Goal: Task Accomplishment & Management: Manage account settings

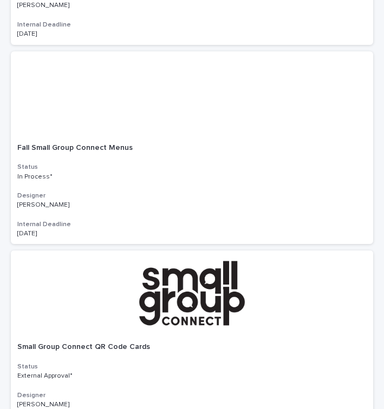
scroll to position [1077, 0]
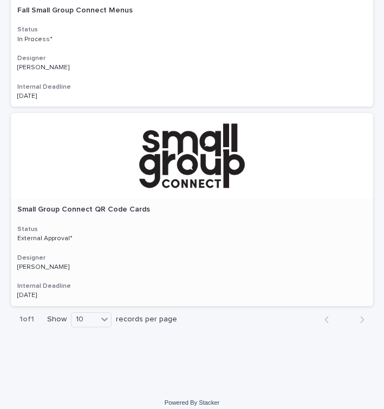
click at [201, 164] on div at bounding box center [192, 156] width 362 height 86
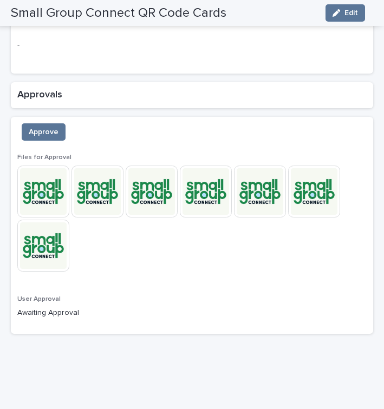
scroll to position [827, 0]
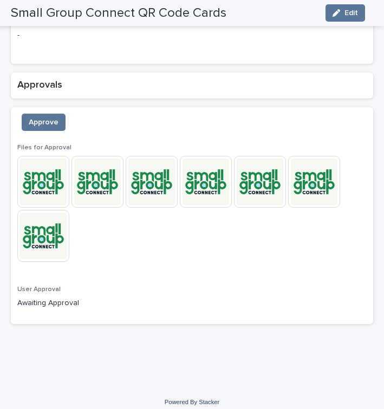
click at [45, 185] on img at bounding box center [43, 182] width 52 height 52
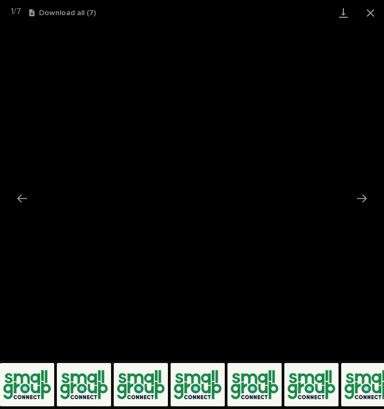
scroll to position [0, 0]
click at [78, 383] on img at bounding box center [84, 384] width 54 height 43
click at [154, 388] on img at bounding box center [141, 384] width 54 height 43
click at [360, 197] on button "Next slide" at bounding box center [361, 198] width 23 height 21
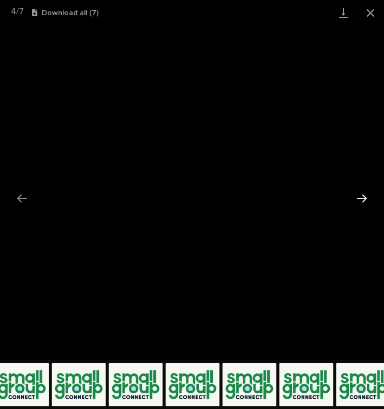
click at [364, 197] on button "Next slide" at bounding box center [361, 198] width 23 height 21
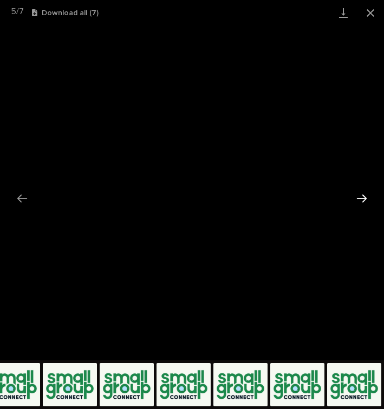
click at [357, 194] on button "Next slide" at bounding box center [361, 198] width 23 height 21
click at [298, 385] on img at bounding box center [297, 384] width 54 height 43
click at [253, 391] on img at bounding box center [240, 384] width 54 height 43
click at [233, 392] on img at bounding box center [240, 384] width 54 height 43
click at [187, 399] on img at bounding box center [183, 384] width 54 height 43
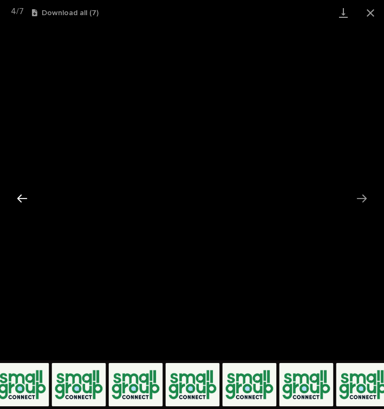
click at [25, 198] on button "Previous slide" at bounding box center [22, 198] width 23 height 21
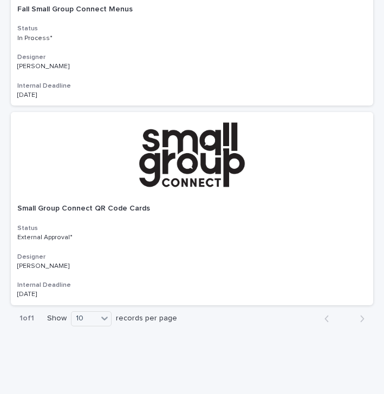
scroll to position [1091, 0]
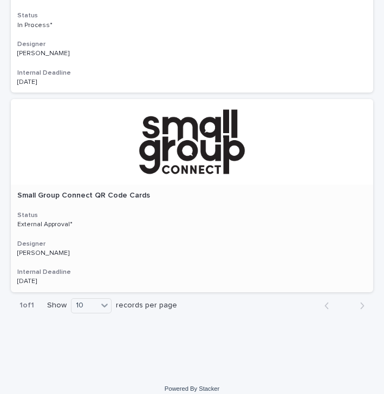
click at [138, 189] on p "Small Group Connect QR Code Cards" at bounding box center [84, 194] width 135 height 11
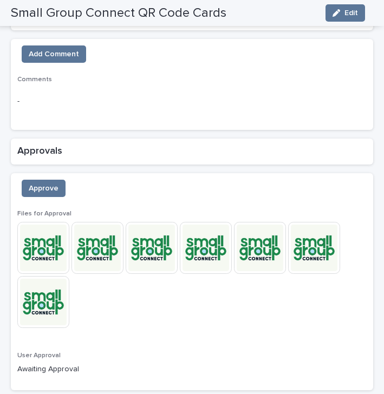
scroll to position [773, 0]
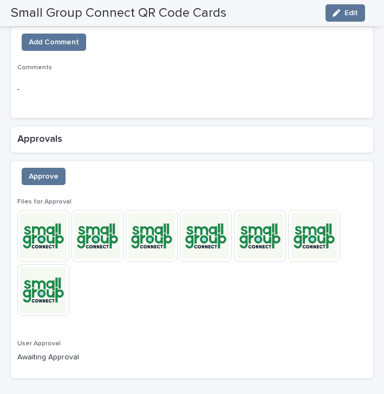
click at [161, 229] on img at bounding box center [152, 236] width 52 height 52
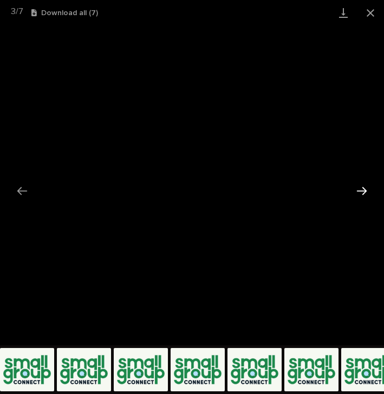
click at [359, 192] on button "Next slide" at bounding box center [361, 190] width 23 height 21
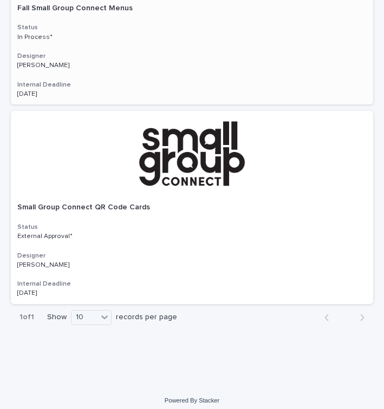
scroll to position [1077, 0]
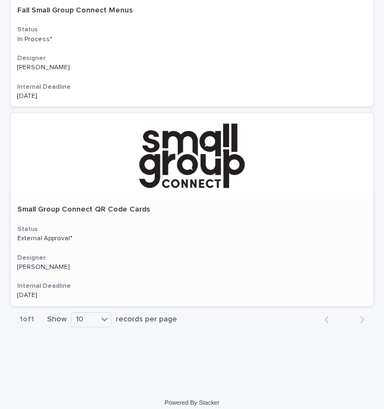
click at [126, 208] on div "Small Group Connect QR Code Cards Small Group Connect QR Code Cards Status Exte…" at bounding box center [192, 253] width 362 height 108
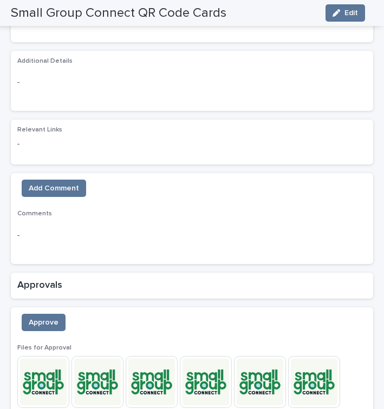
scroll to position [630, 0]
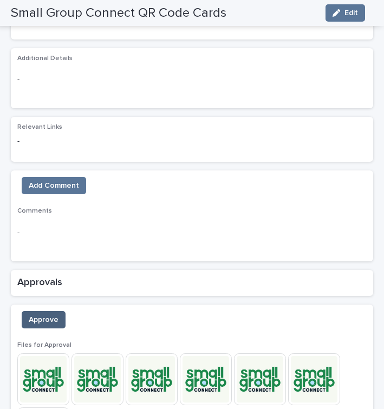
click at [50, 315] on span "Approve" at bounding box center [44, 319] width 30 height 11
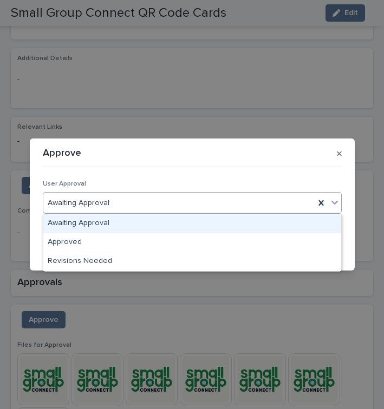
click at [332, 201] on icon at bounding box center [334, 202] width 11 height 11
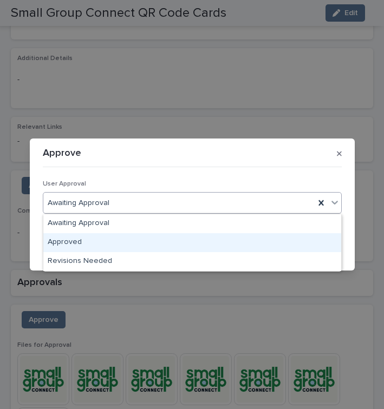
click at [73, 242] on div "Approved" at bounding box center [192, 242] width 298 height 19
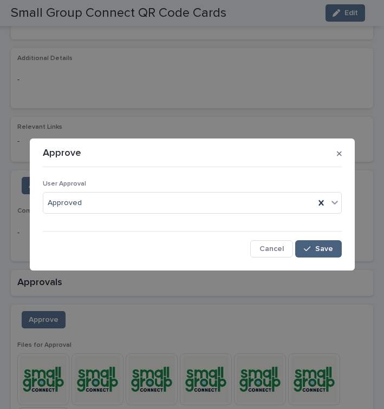
click at [319, 251] on span "Save" at bounding box center [324, 249] width 18 height 8
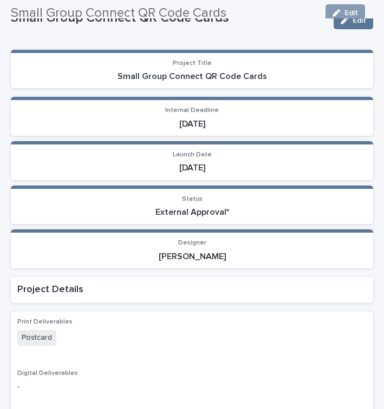
scroll to position [0, 0]
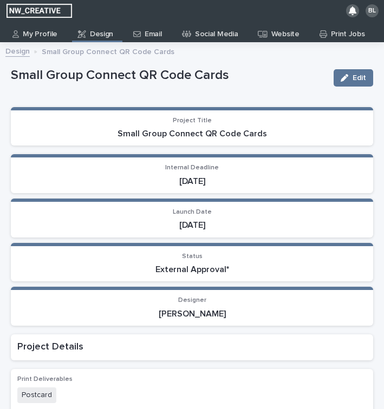
click at [100, 33] on p "Design" at bounding box center [101, 30] width 23 height 17
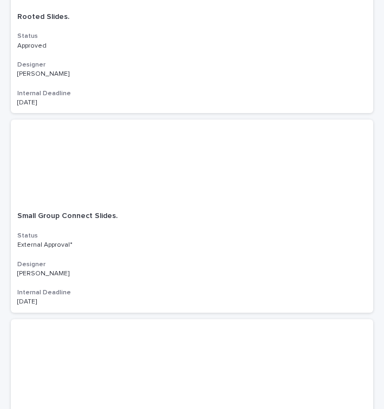
scroll to position [482, 0]
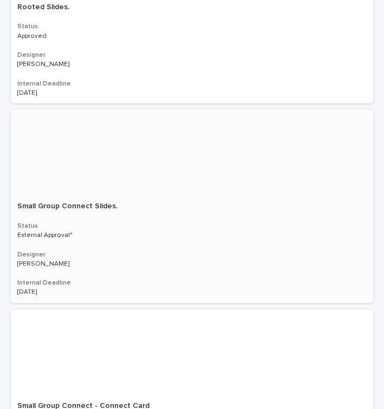
click at [93, 207] on p "Small Group Connect Slides." at bounding box center [68, 205] width 102 height 11
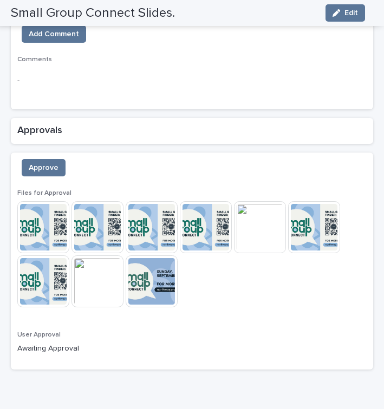
scroll to position [772, 0]
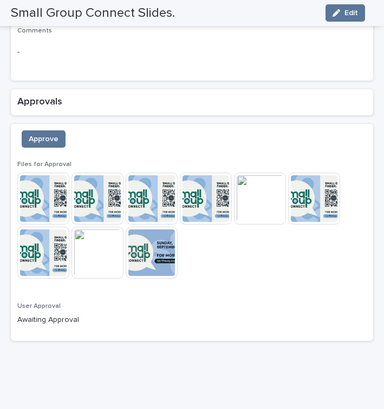
click at [44, 200] on img at bounding box center [43, 199] width 52 height 52
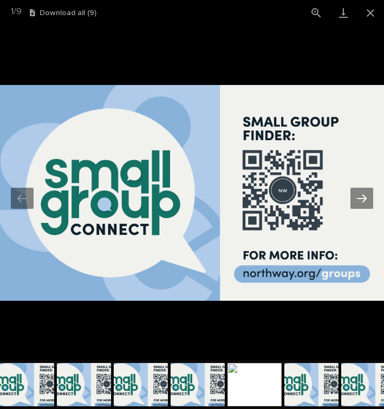
click at [360, 200] on button "Next slide" at bounding box center [361, 198] width 23 height 21
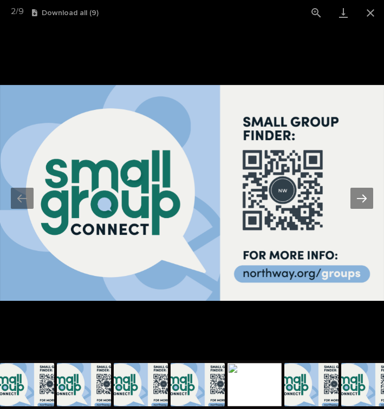
click at [360, 201] on button "Next slide" at bounding box center [361, 198] width 23 height 21
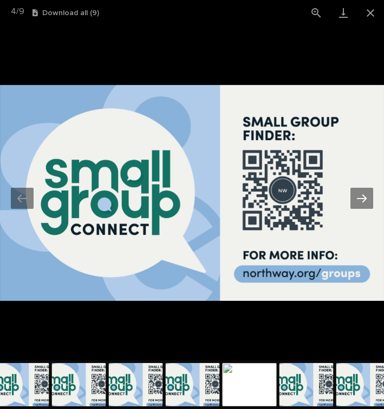
click at [360, 201] on button "Next slide" at bounding box center [361, 198] width 23 height 21
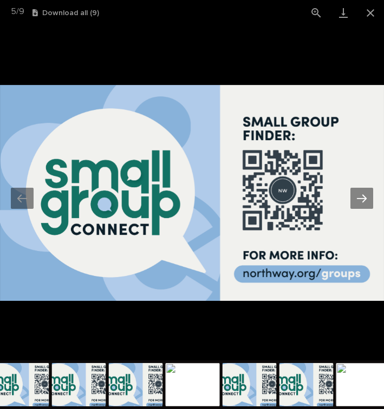
click at [360, 201] on button "Next slide" at bounding box center [361, 198] width 23 height 21
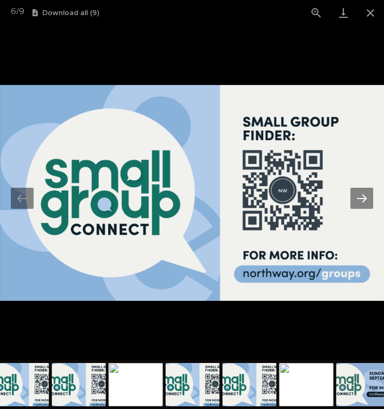
click at [360, 201] on button "Next slide" at bounding box center [361, 198] width 23 height 21
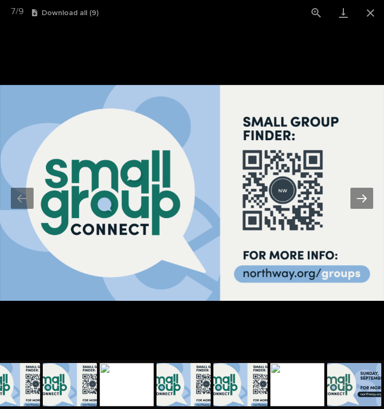
click at [360, 201] on button "Next slide" at bounding box center [361, 198] width 23 height 21
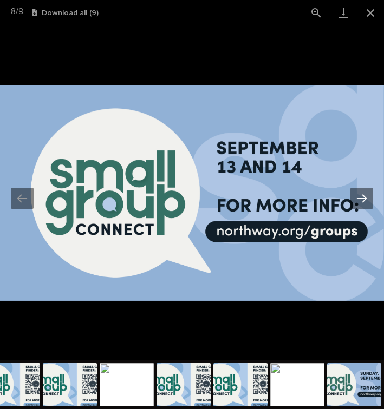
click at [360, 201] on button "Next slide" at bounding box center [361, 198] width 23 height 21
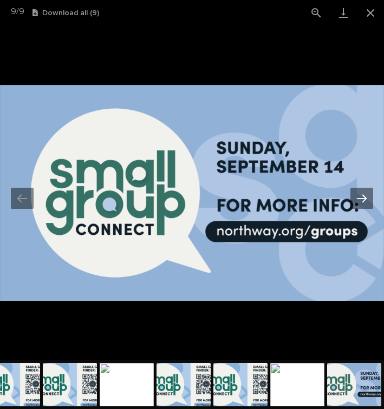
click at [360, 201] on button "Next slide" at bounding box center [361, 198] width 23 height 21
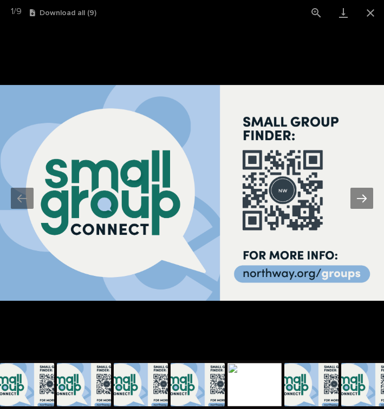
click at [360, 201] on button "Next slide" at bounding box center [361, 198] width 23 height 21
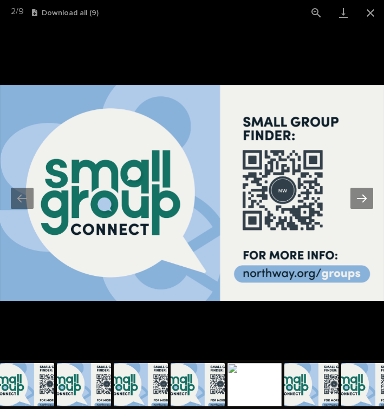
click at [360, 201] on button "Next slide" at bounding box center [361, 198] width 23 height 21
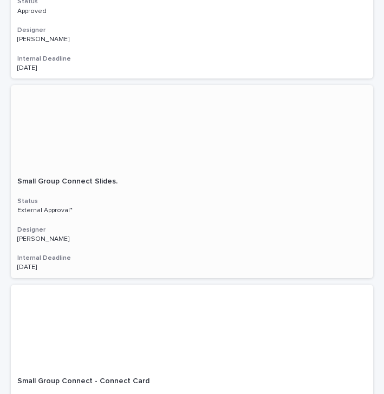
scroll to position [510, 0]
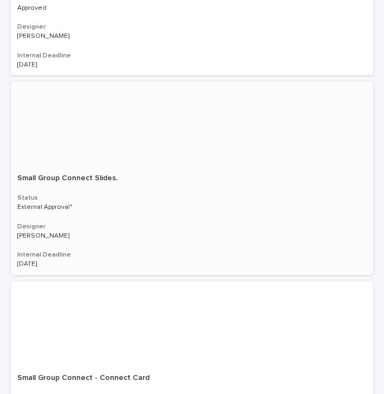
click at [108, 174] on p "Small Group Connect Slides." at bounding box center [68, 177] width 102 height 11
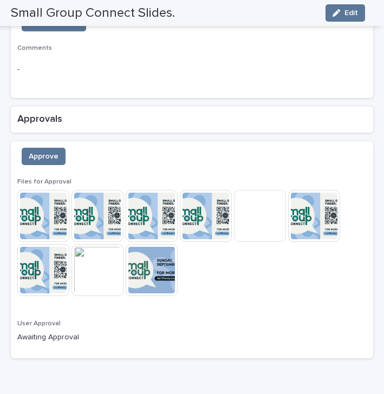
scroll to position [755, 0]
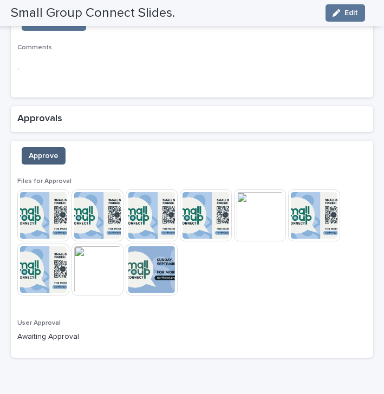
click at [45, 150] on span "Approve" at bounding box center [44, 155] width 30 height 11
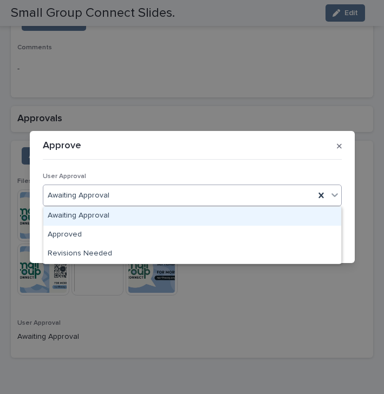
click at [333, 194] on icon at bounding box center [334, 194] width 11 height 11
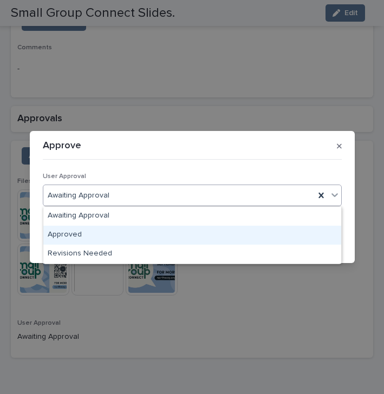
click at [74, 233] on div "Approved" at bounding box center [192, 235] width 298 height 19
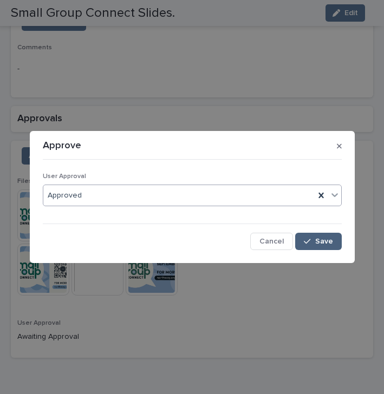
click at [318, 244] on span "Save" at bounding box center [324, 242] width 18 height 8
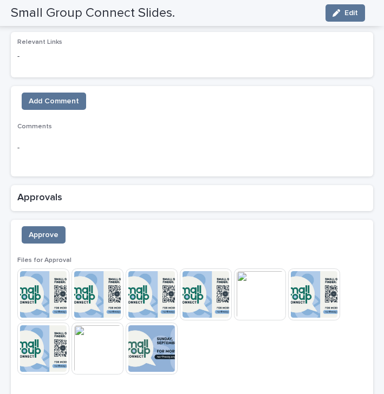
scroll to position [678, 0]
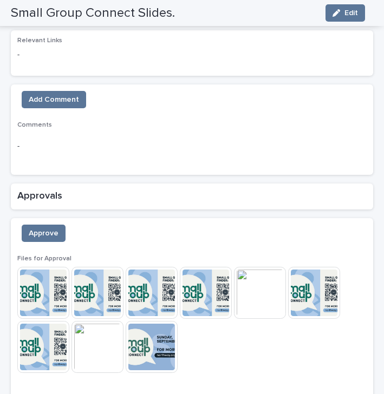
click at [32, 122] on span "Comments" at bounding box center [34, 125] width 35 height 6
click at [41, 94] on span "Add Comment" at bounding box center [54, 99] width 50 height 11
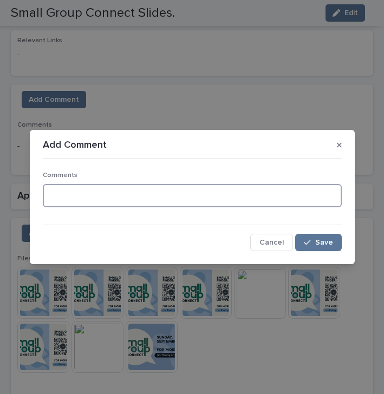
click at [61, 194] on textarea at bounding box center [192, 195] width 299 height 23
type textarea "**********"
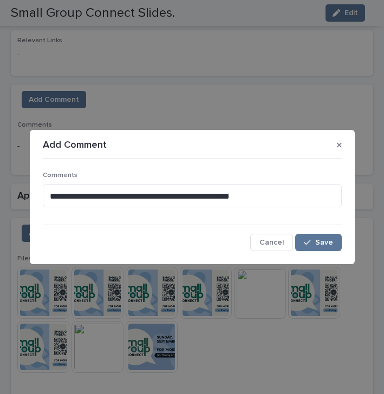
click at [180, 229] on div "**********" at bounding box center [192, 207] width 299 height 88
click at [314, 244] on div "button" at bounding box center [309, 243] width 11 height 8
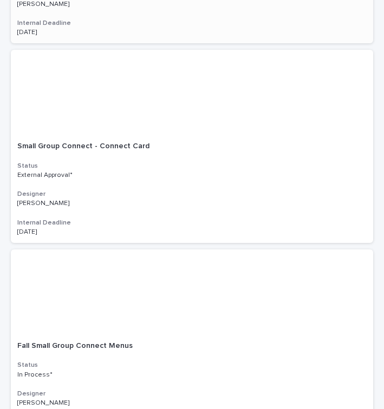
scroll to position [743, 0]
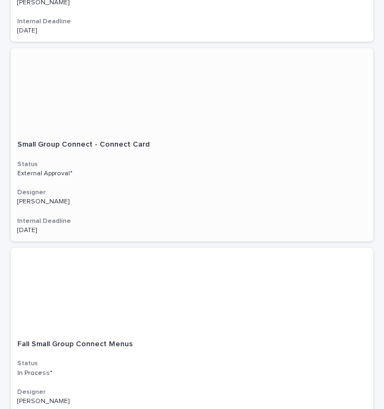
click at [83, 143] on p "Small Group Connect - Connect Card" at bounding box center [84, 143] width 134 height 11
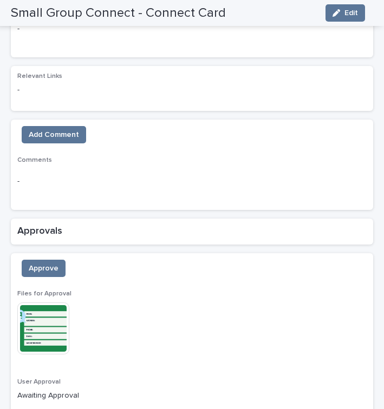
scroll to position [651, 0]
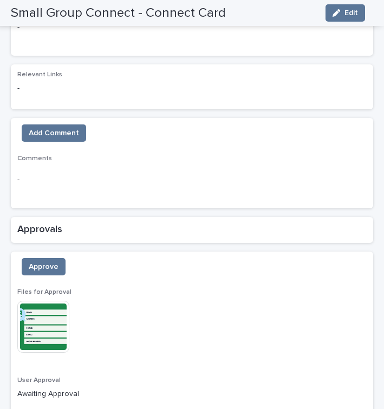
click at [47, 330] on img at bounding box center [43, 327] width 52 height 52
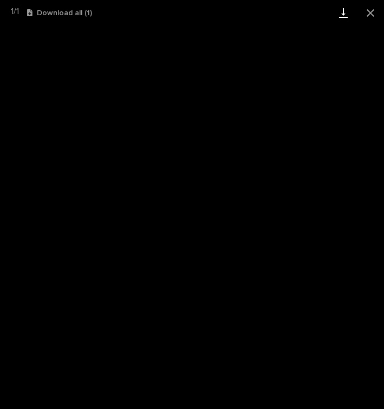
click at [345, 16] on link "Download" at bounding box center [343, 12] width 27 height 25
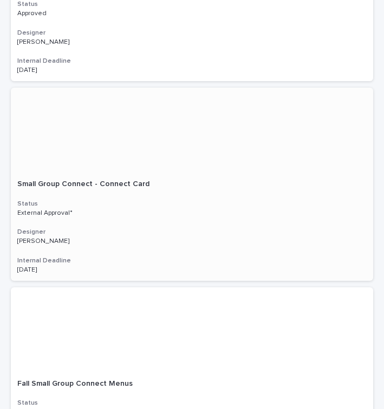
click at [112, 186] on div "Small Group Connect - Connect Card Small Group Connect - Connect Card Status Ex…" at bounding box center [192, 227] width 362 height 108
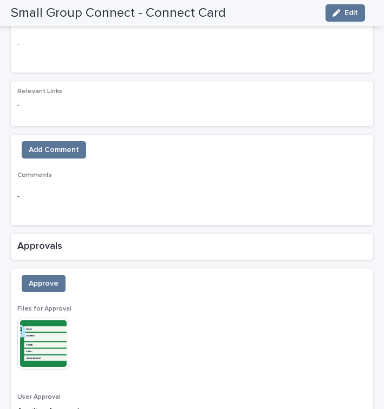
scroll to position [645, 0]
